Goal: Transaction & Acquisition: Purchase product/service

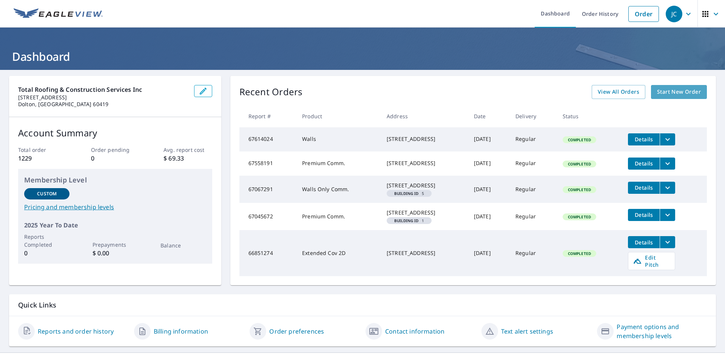
click at [671, 88] on span "Start New Order" at bounding box center [679, 91] width 44 height 9
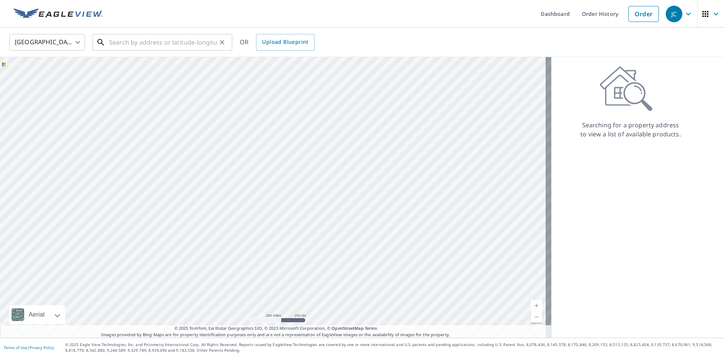
click at [137, 41] on input "text" at bounding box center [163, 42] width 108 height 21
click at [81, 54] on div "United States [GEOGRAPHIC_DATA] ​ ​ OR Upload Blueprint" at bounding box center [362, 42] width 725 height 29
click at [120, 40] on input "text" at bounding box center [163, 42] width 108 height 21
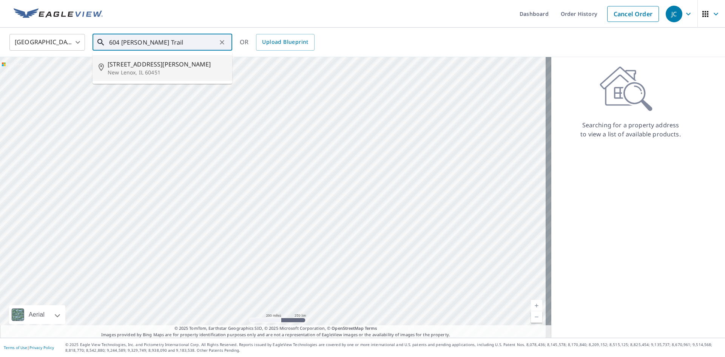
click at [120, 67] on span "[STREET_ADDRESS][PERSON_NAME]" at bounding box center [167, 64] width 119 height 9
type input "[STREET_ADDRESS][PERSON_NAME]"
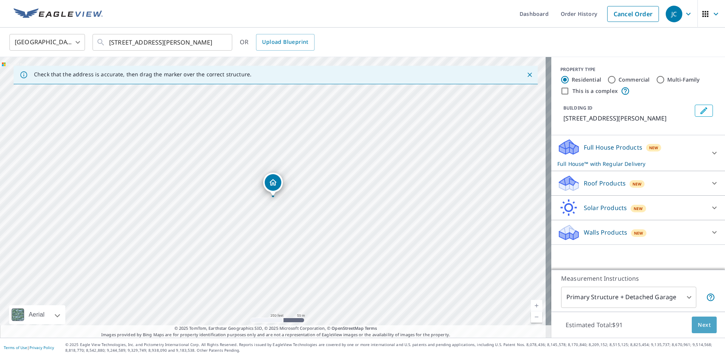
click at [698, 321] on span "Next" at bounding box center [704, 324] width 13 height 9
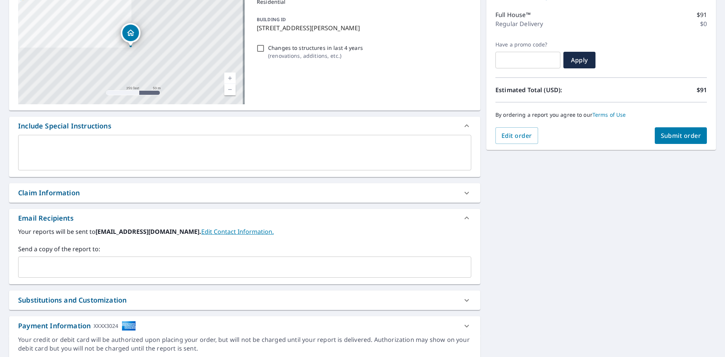
scroll to position [119, 0]
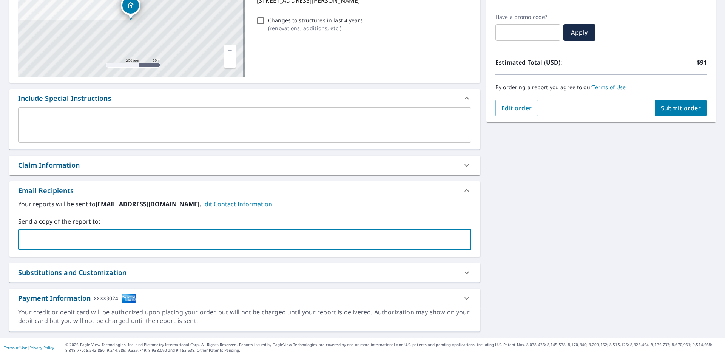
click at [23, 240] on input "text" at bounding box center [239, 239] width 435 height 14
type input "[EMAIL_ADDRESS][DOMAIN_NAME]"
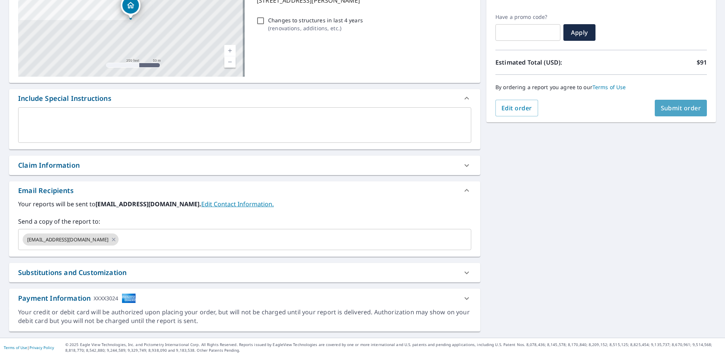
click at [662, 105] on span "Submit order" at bounding box center [681, 108] width 40 height 8
checkbox input "true"
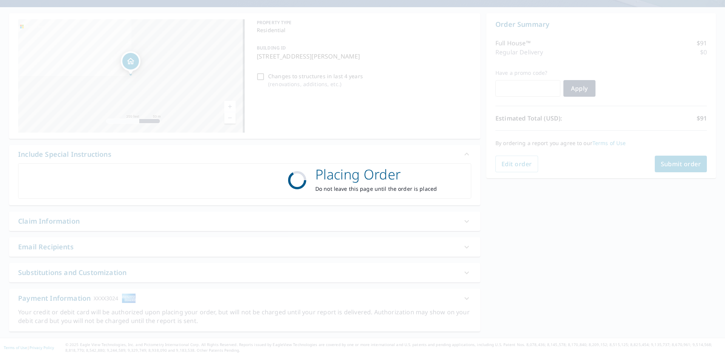
scroll to position [63, 0]
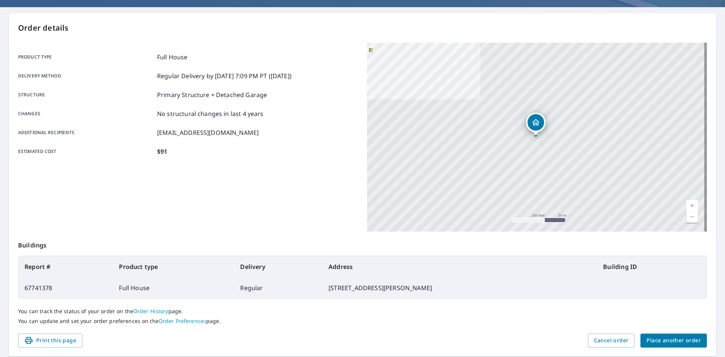
scroll to position [88, 0]
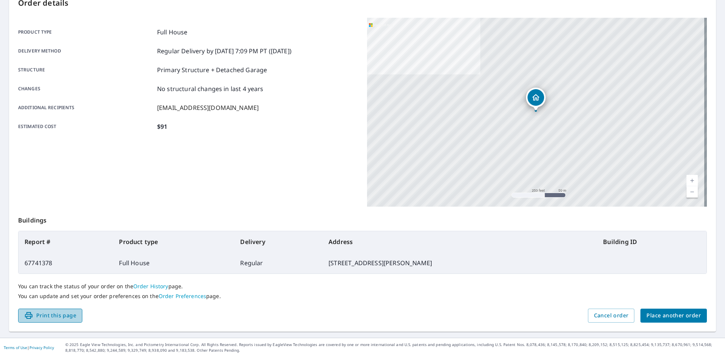
click at [43, 315] on span "Print this page" at bounding box center [50, 315] width 52 height 9
